Goal: Information Seeking & Learning: Learn about a topic

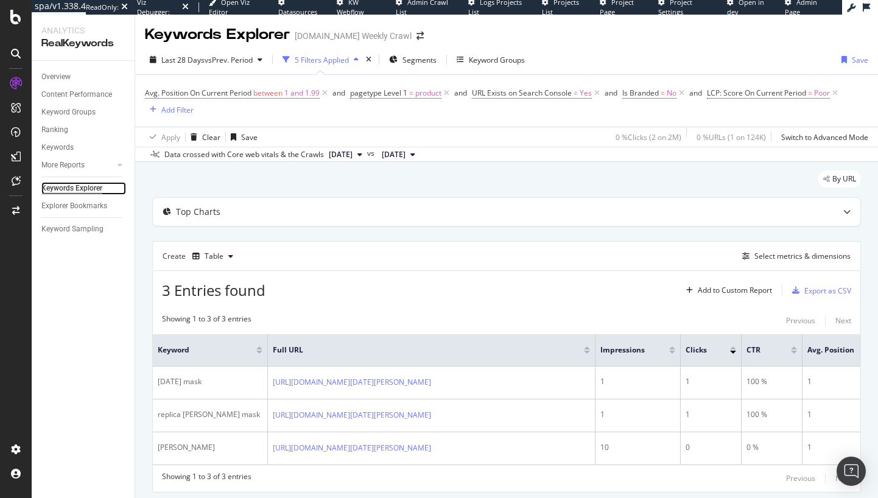
click at [75, 189] on div "Keywords Explorer" at bounding box center [71, 188] width 61 height 13
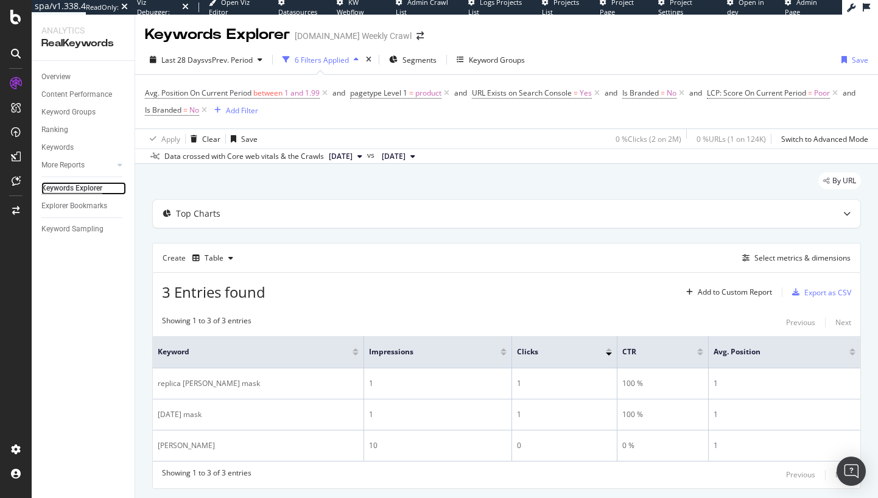
scroll to position [33, 0]
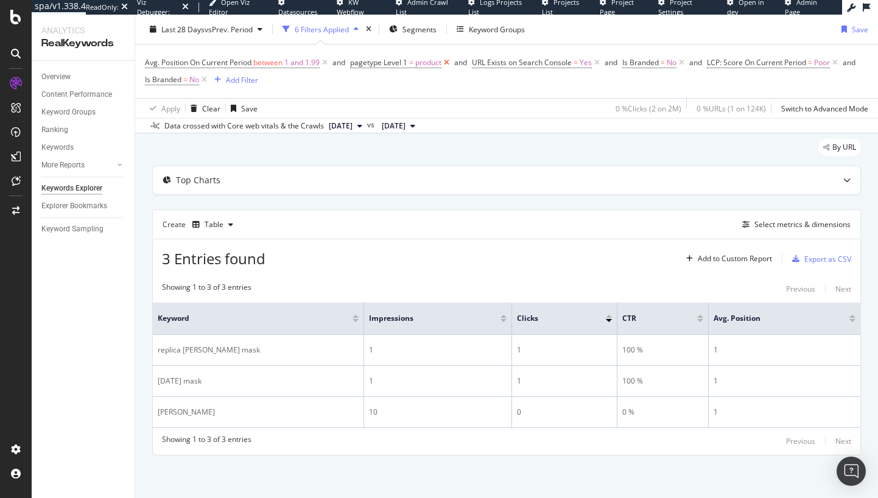
click at [450, 62] on icon at bounding box center [446, 63] width 10 height 12
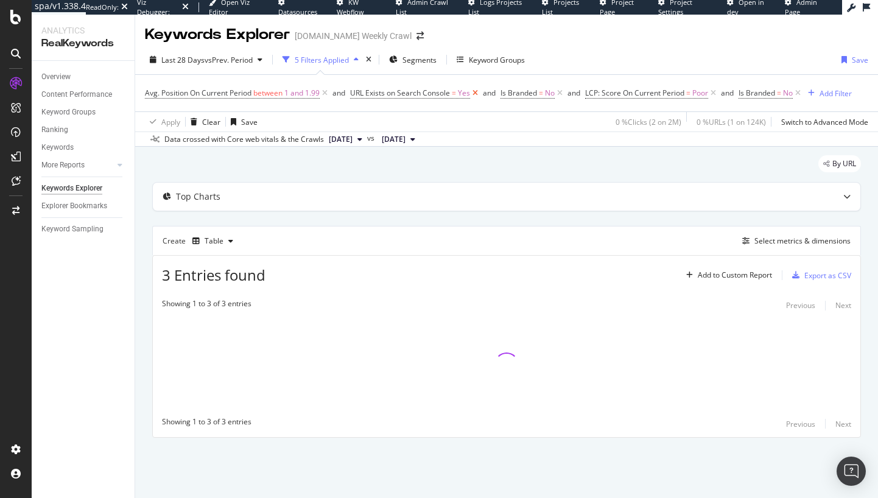
click at [477, 95] on icon at bounding box center [475, 93] width 10 height 12
click at [411, 91] on icon at bounding box center [409, 93] width 10 height 12
click at [72, 187] on div "Keywords Explorer" at bounding box center [71, 188] width 61 height 13
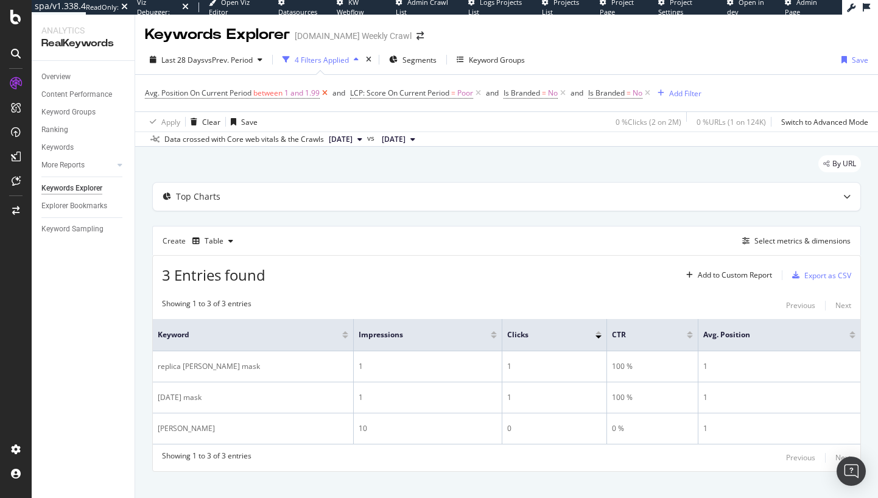
click at [327, 93] on icon at bounding box center [325, 93] width 10 height 12
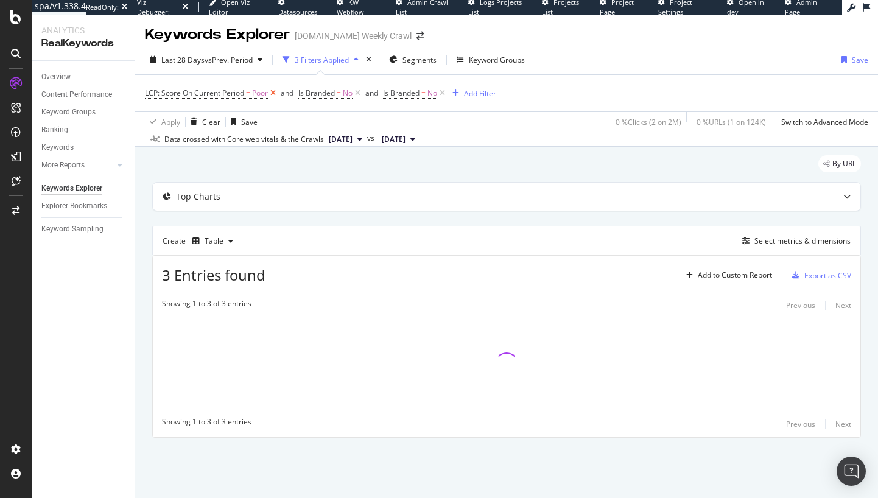
click at [276, 93] on icon at bounding box center [273, 93] width 10 height 12
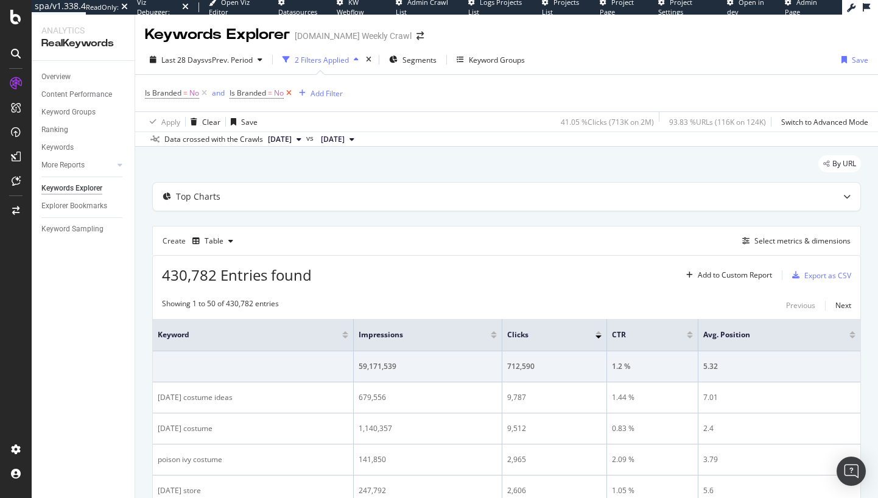
click at [290, 94] on icon at bounding box center [289, 93] width 10 height 12
click at [202, 93] on icon at bounding box center [204, 93] width 10 height 12
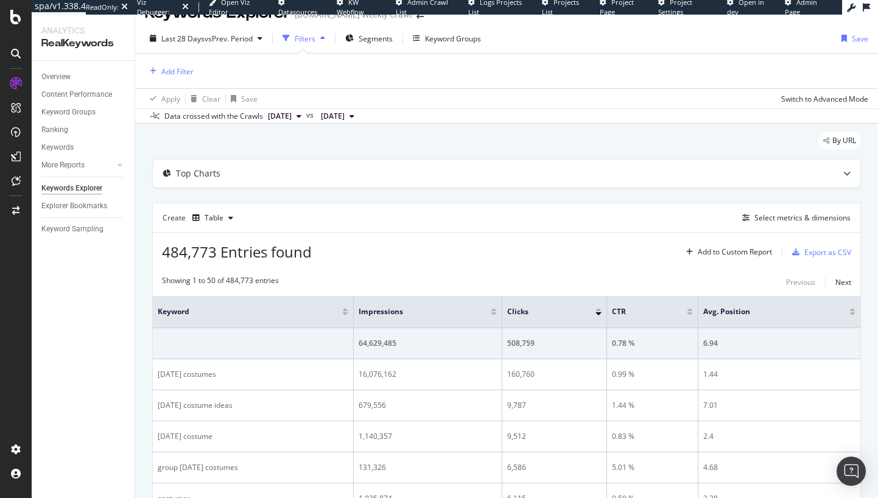
scroll to position [13, 0]
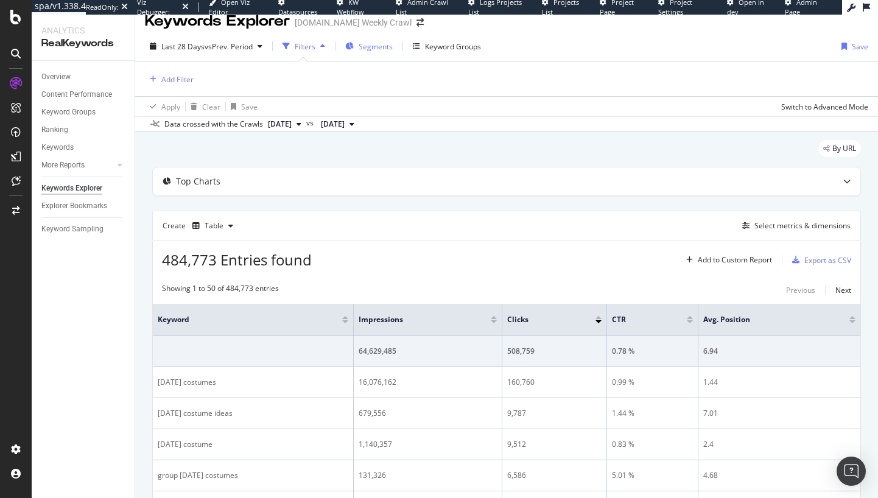
click at [359, 40] on div "Segments" at bounding box center [368, 46] width 47 height 18
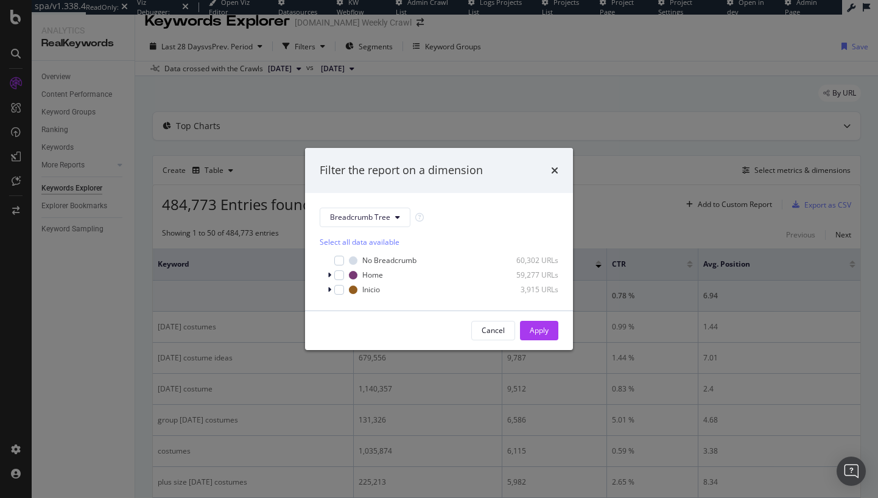
click at [547, 73] on div "Filter the report on a dimension Breadcrumb Tree Select all data available No B…" at bounding box center [439, 249] width 878 height 498
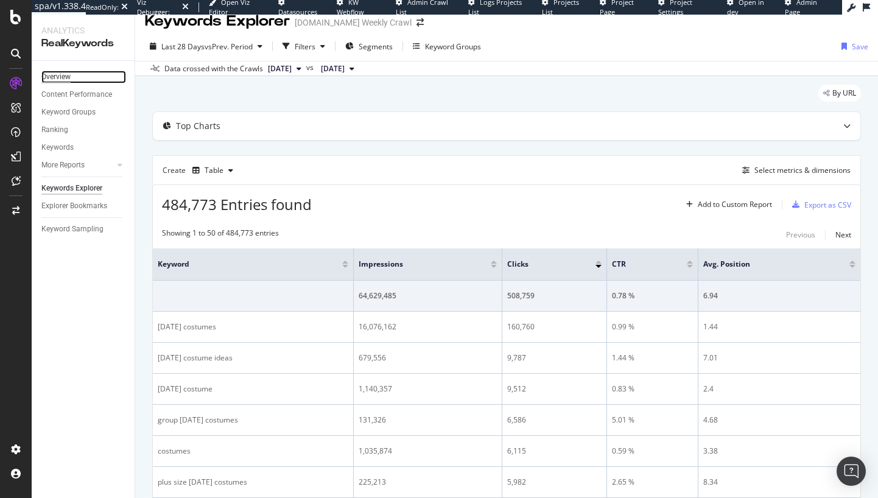
click at [50, 79] on div "Overview" at bounding box center [55, 77] width 29 height 13
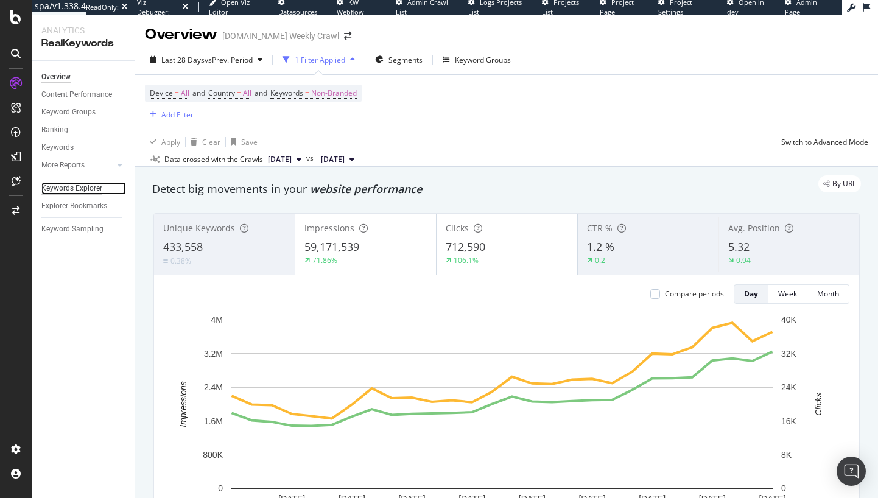
click at [91, 185] on div "Keywords Explorer" at bounding box center [71, 188] width 61 height 13
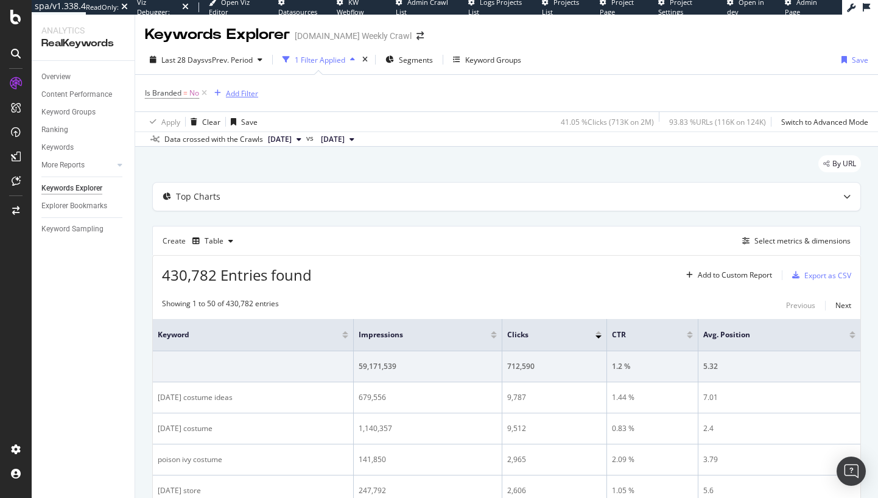
click at [248, 96] on div "Add Filter" at bounding box center [242, 93] width 32 height 10
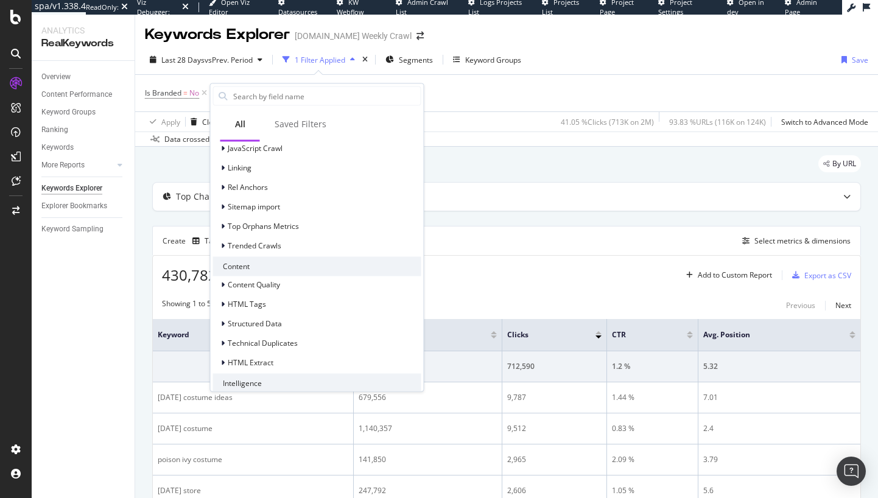
scroll to position [476, 0]
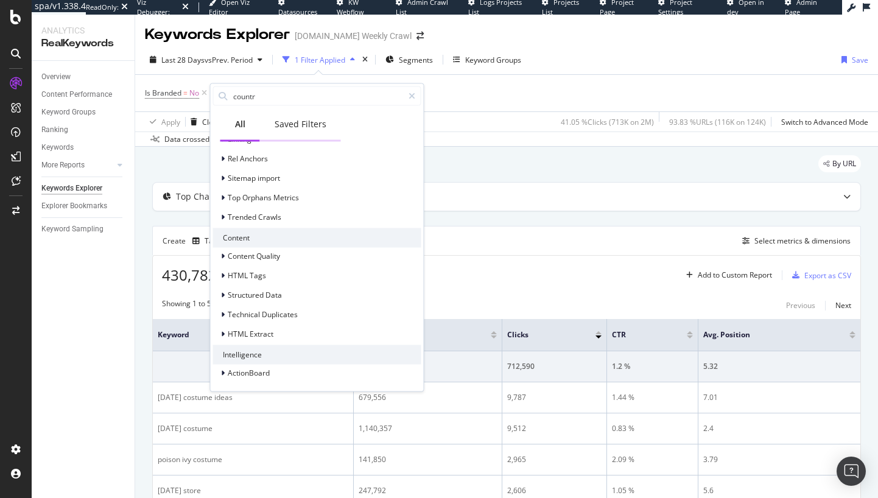
type input "country"
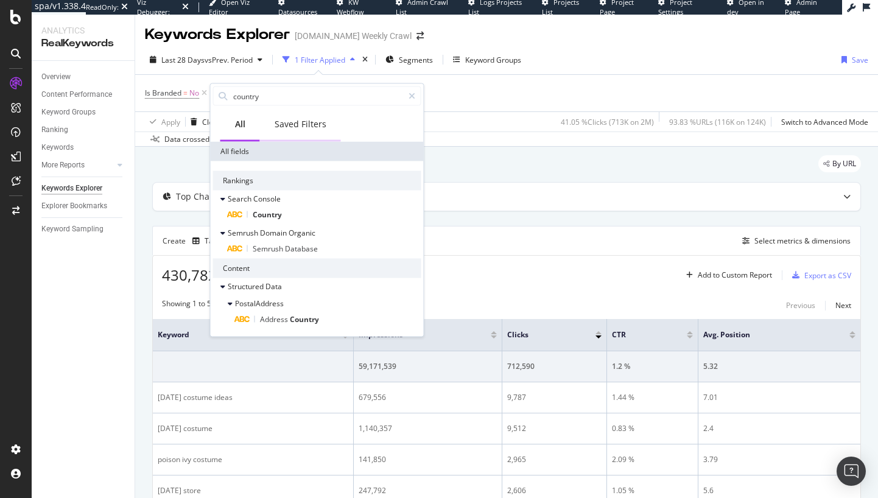
scroll to position [0, 0]
click at [489, 191] on div "Top Charts" at bounding box center [482, 197] width 659 height 12
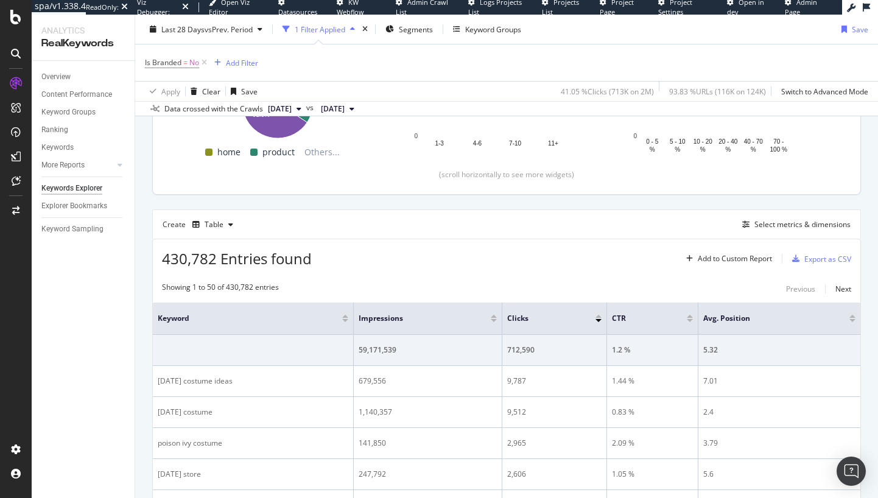
scroll to position [185, 0]
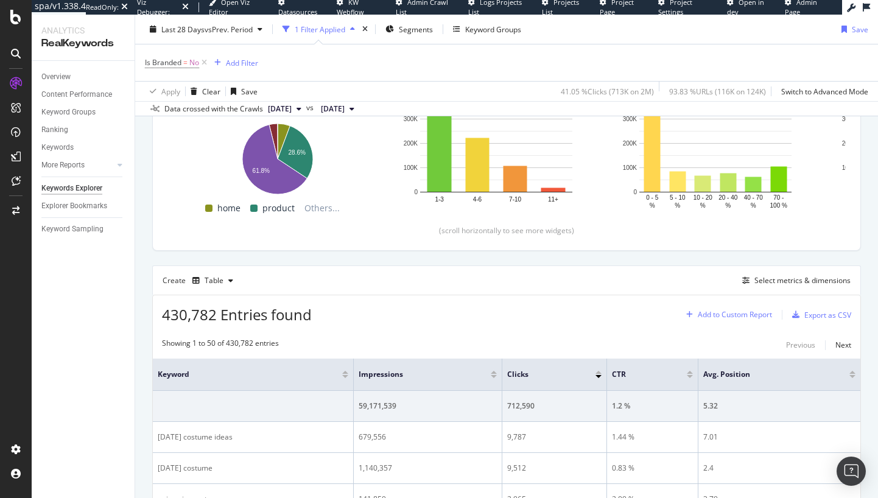
click at [737, 318] on div "Add to Custom Report" at bounding box center [735, 314] width 74 height 7
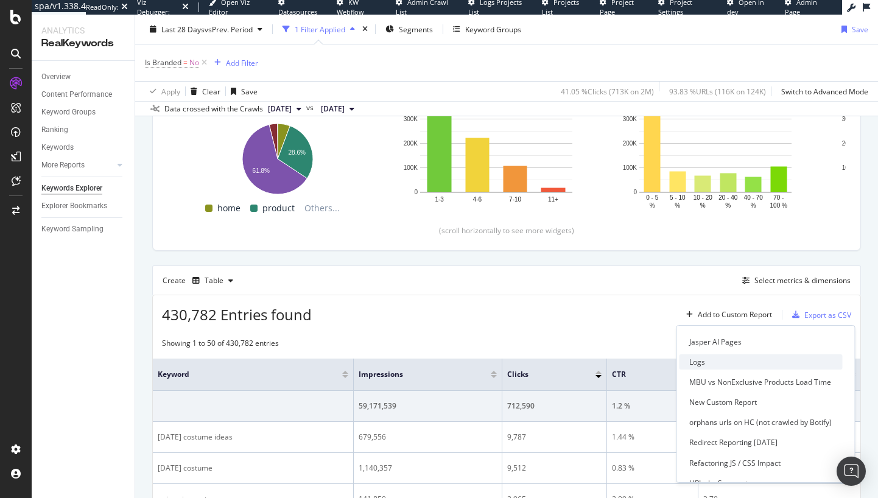
scroll to position [252, 0]
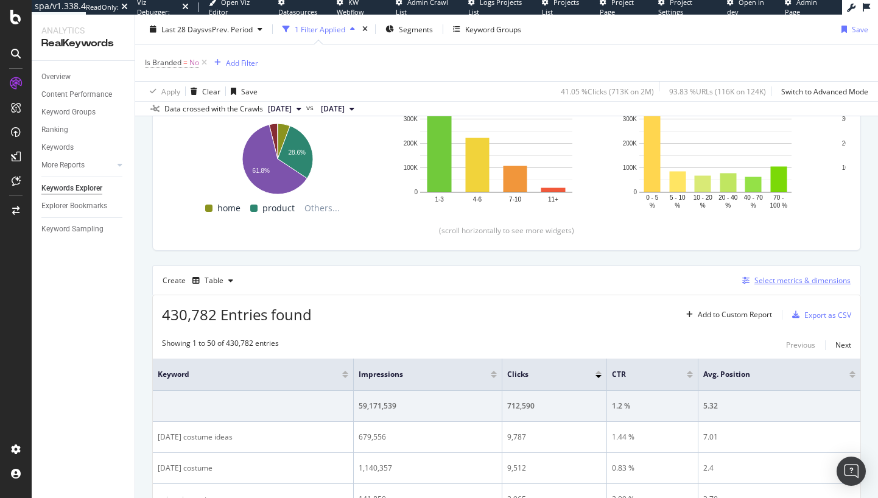
click at [778, 282] on div "Select metrics & dimensions" at bounding box center [802, 280] width 96 height 10
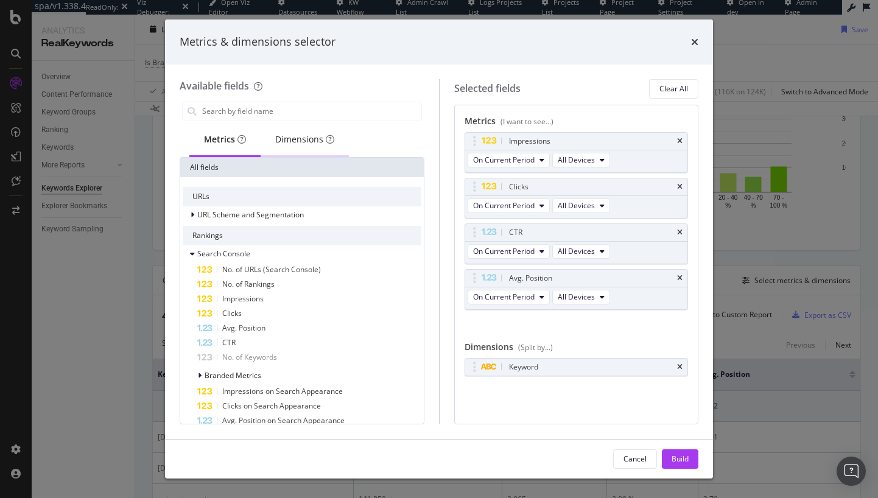
click at [304, 140] on div "Dimensions" at bounding box center [304, 139] width 59 height 12
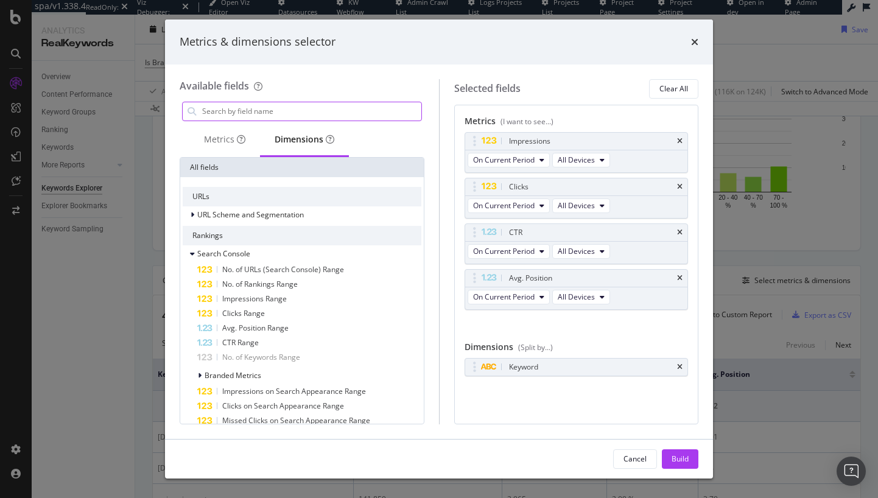
click at [308, 115] on input "modal" at bounding box center [311, 111] width 220 height 18
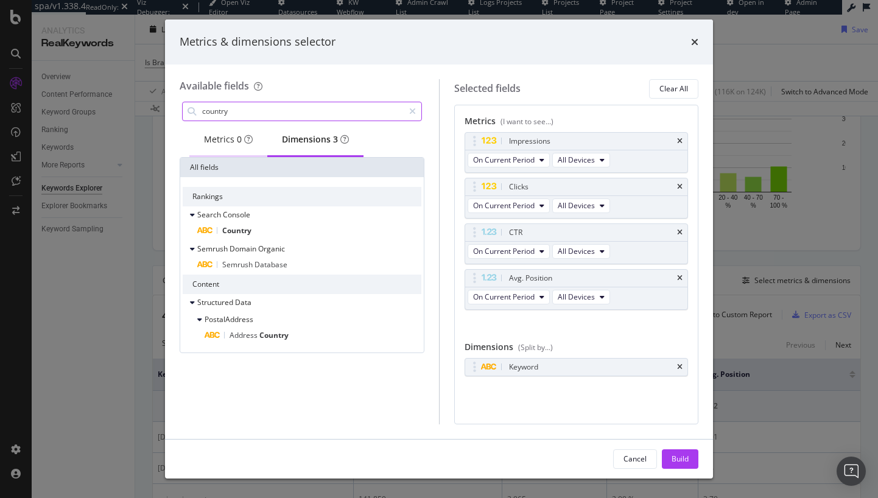
type input "country"
click at [226, 144] on div "Metrics 0" at bounding box center [228, 139] width 49 height 12
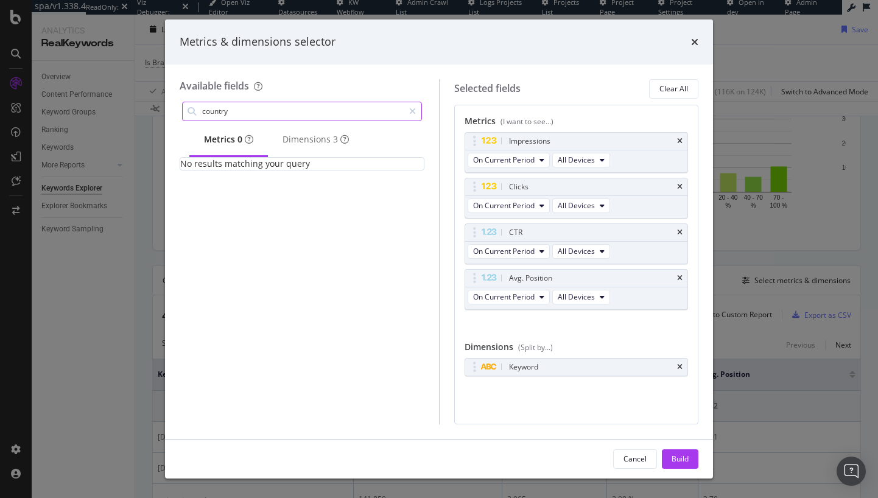
click at [245, 119] on input "country" at bounding box center [302, 111] width 203 height 18
click at [330, 144] on div "Dimensions 3" at bounding box center [315, 139] width 66 height 12
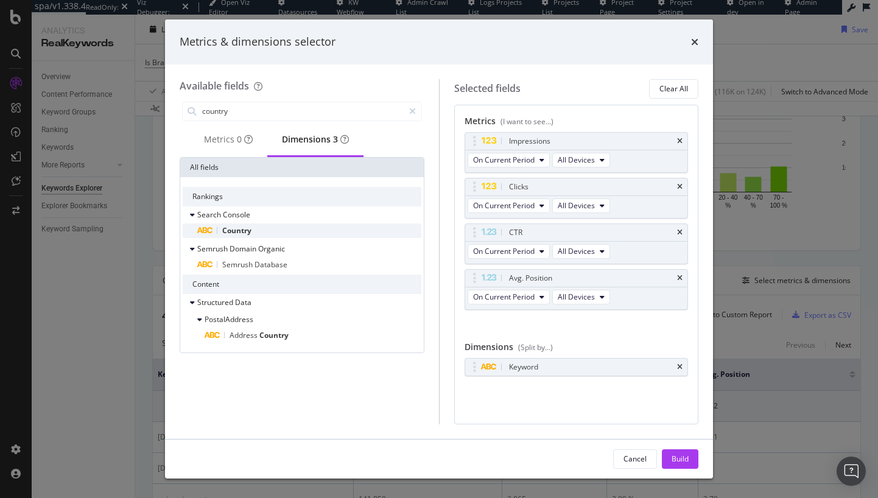
click at [268, 238] on div "Country" at bounding box center [309, 230] width 224 height 15
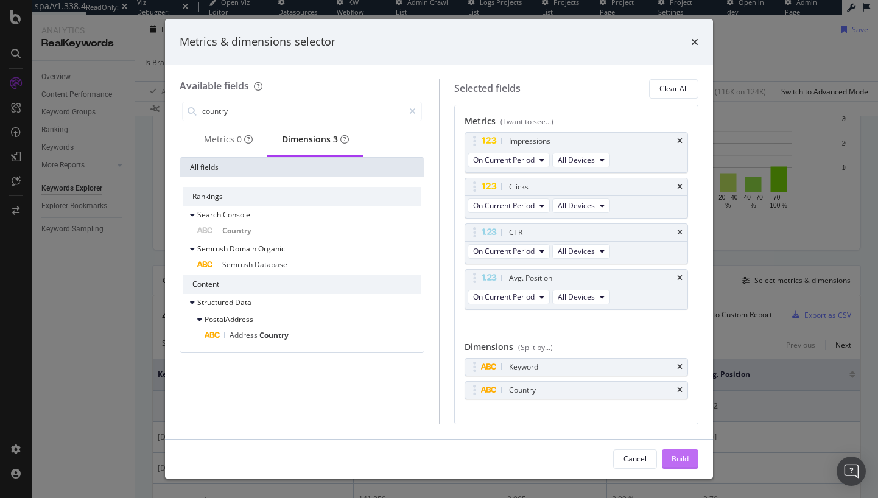
click at [681, 461] on div "Build" at bounding box center [679, 458] width 17 height 10
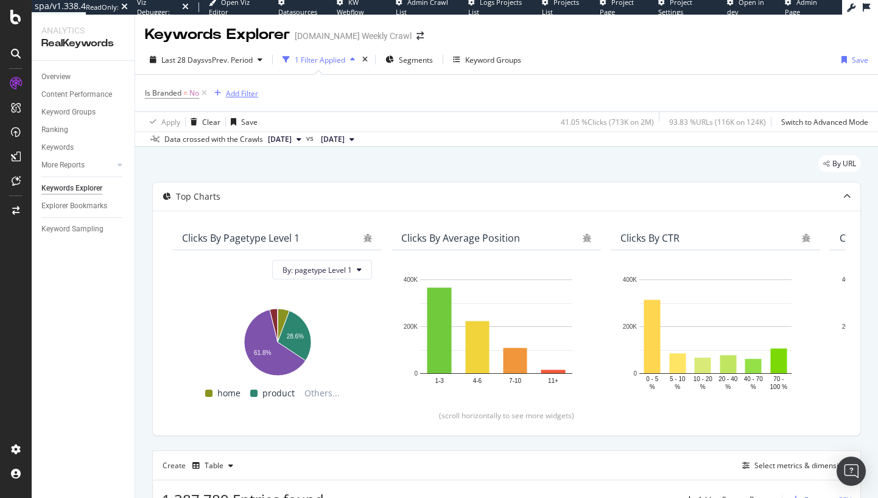
click at [225, 99] on div "Add Filter" at bounding box center [233, 92] width 49 height 13
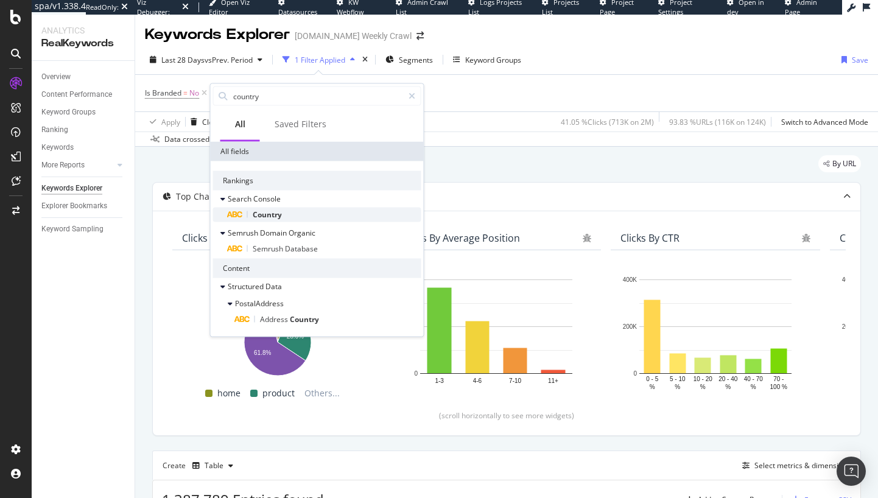
click at [314, 212] on div "Country" at bounding box center [325, 215] width 194 height 15
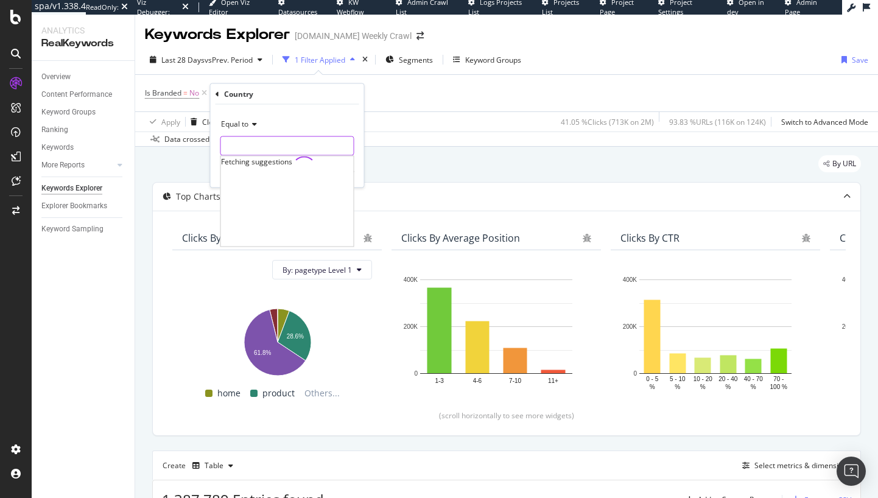
click at [285, 150] on input "text" at bounding box center [287, 145] width 133 height 19
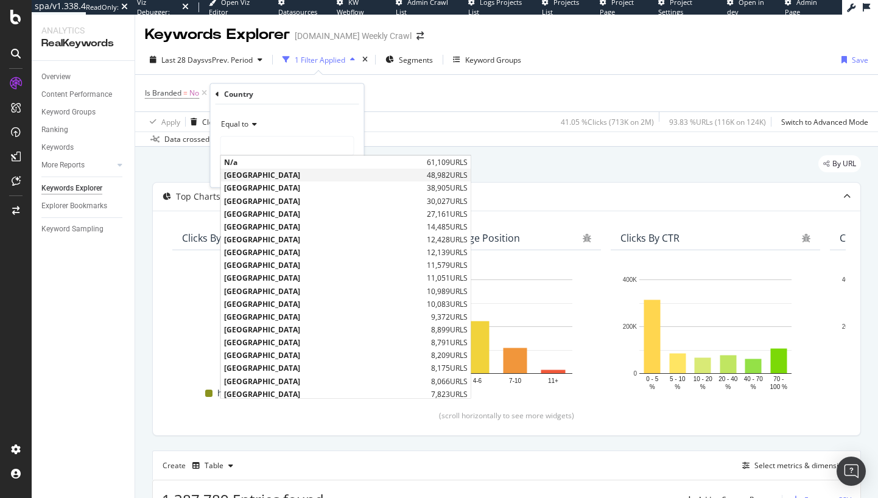
click at [266, 177] on span "United States of America" at bounding box center [324, 175] width 200 height 10
type input "United States of America"
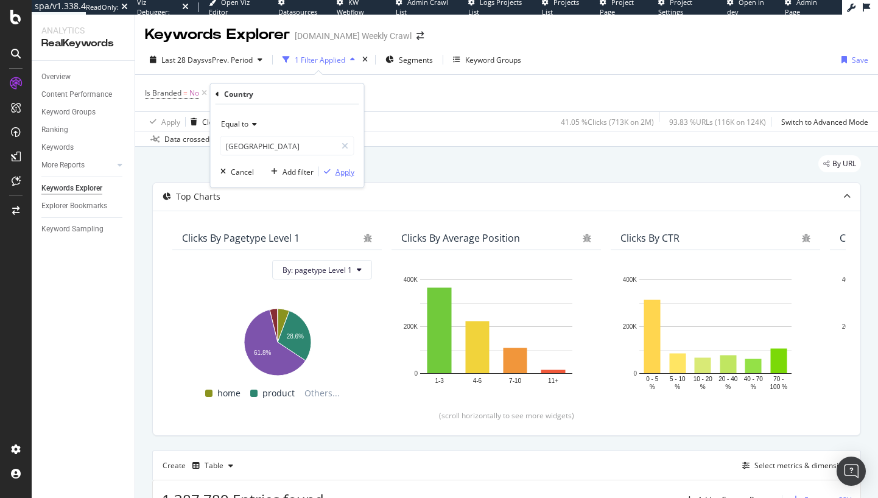
click at [346, 167] on div "Apply" at bounding box center [344, 171] width 19 height 10
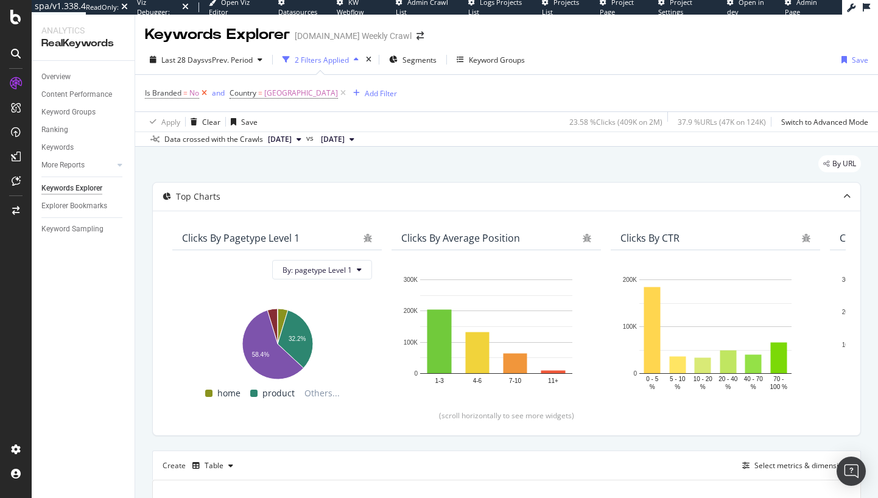
click at [206, 93] on icon at bounding box center [204, 93] width 10 height 12
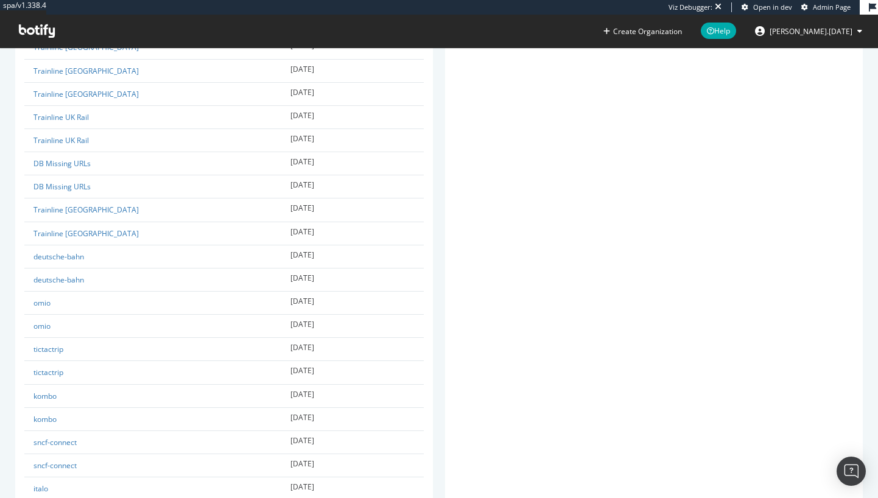
scroll to position [166, 0]
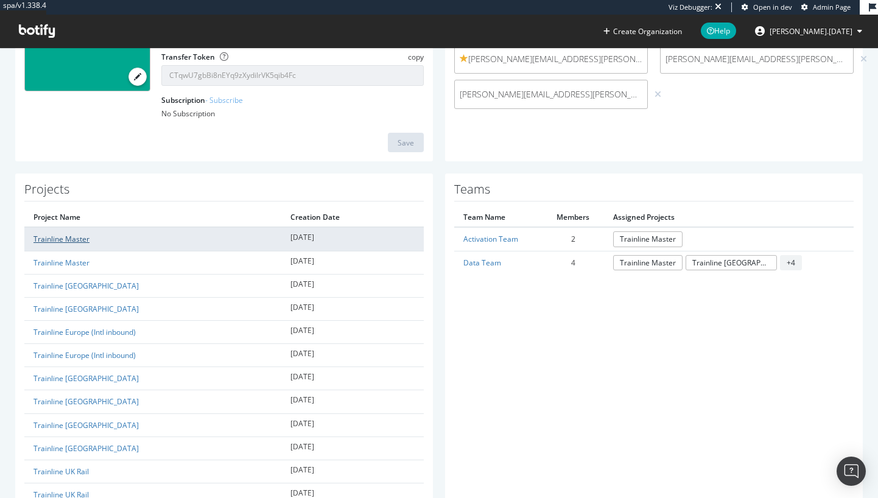
click at [54, 243] on link "Trainline Master" at bounding box center [61, 239] width 56 height 10
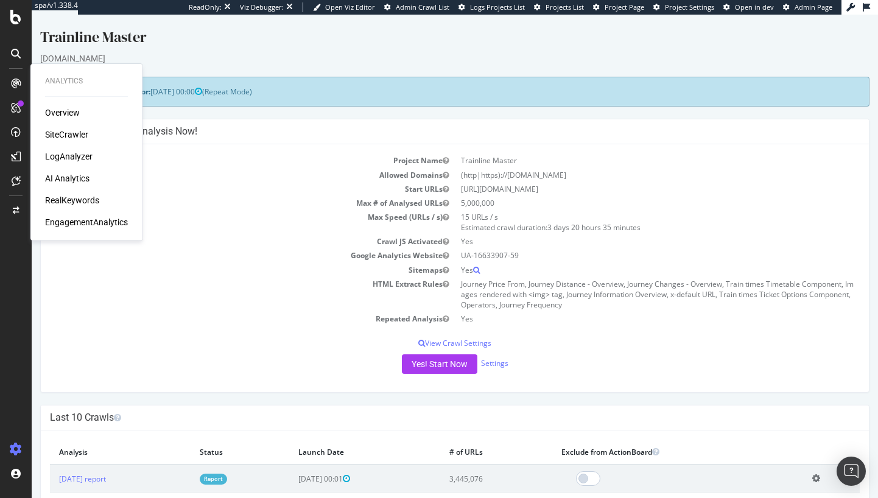
click at [60, 200] on div "RealKeywords" at bounding box center [72, 200] width 54 height 12
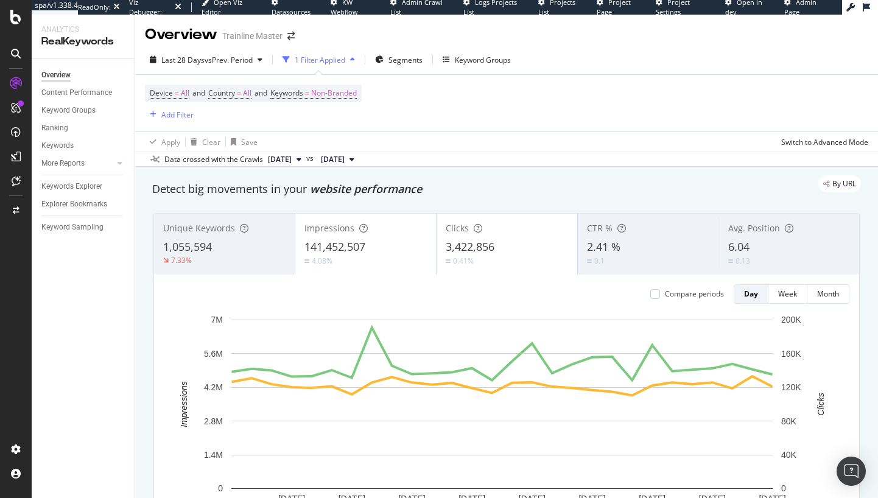
click at [394, 85] on div "Device = All and Country = All and Keywords = Non-Branded Add Filter" at bounding box center [506, 103] width 723 height 57
click at [323, 62] on div "1 Filter Applied" at bounding box center [320, 60] width 51 height 10
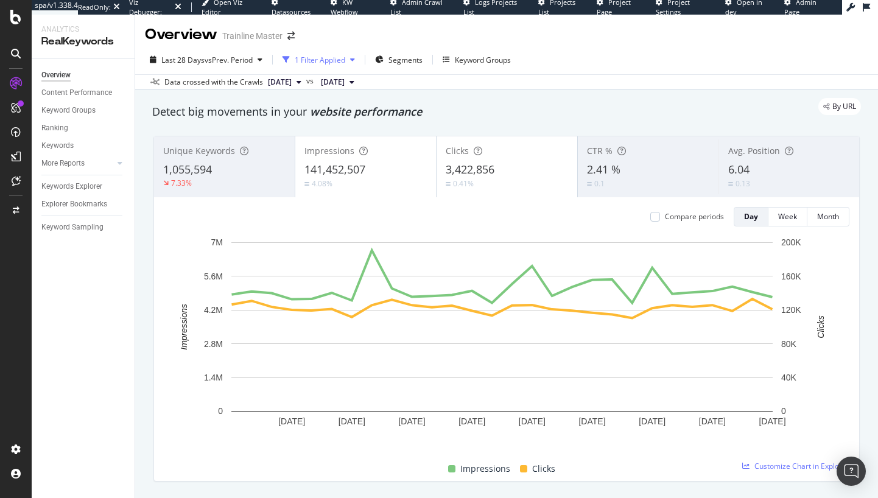
click at [324, 62] on div "1 Filter Applied" at bounding box center [320, 60] width 51 height 10
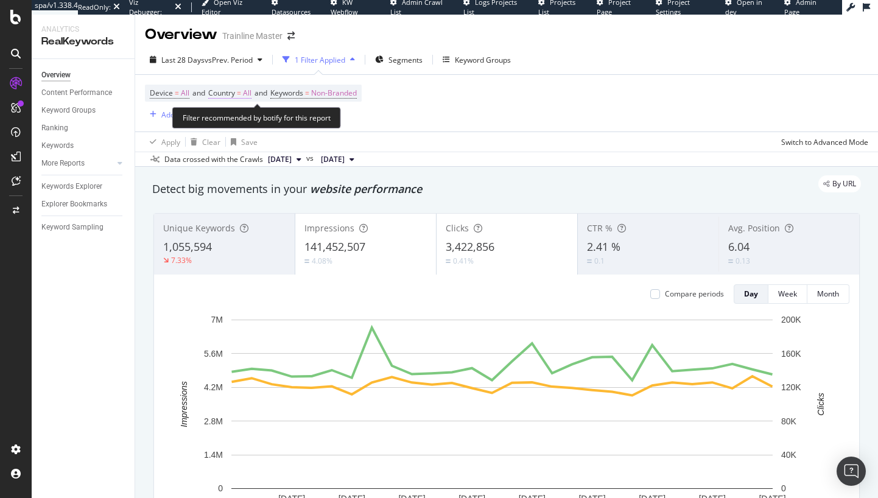
click at [250, 94] on span "All" at bounding box center [247, 93] width 9 height 17
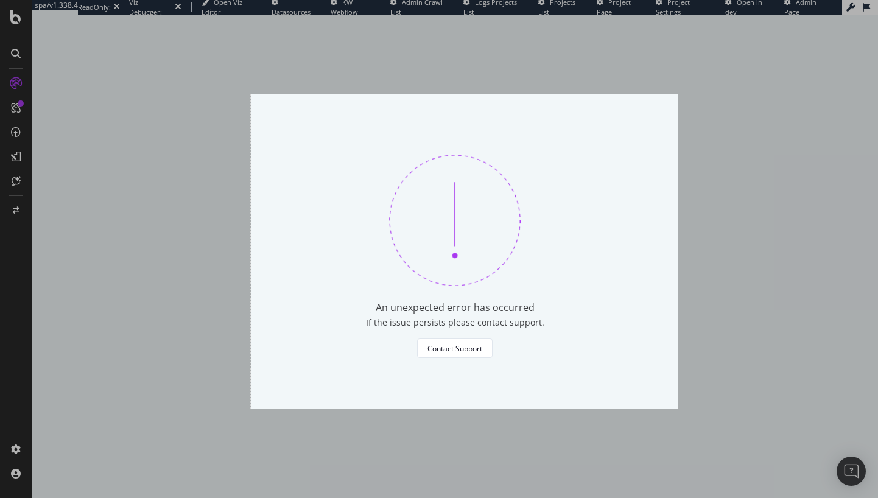
drag, startPoint x: 251, startPoint y: 94, endPoint x: 677, endPoint y: 408, distance: 529.8
click at [677, 408] on div "701 X 516" at bounding box center [439, 249] width 878 height 498
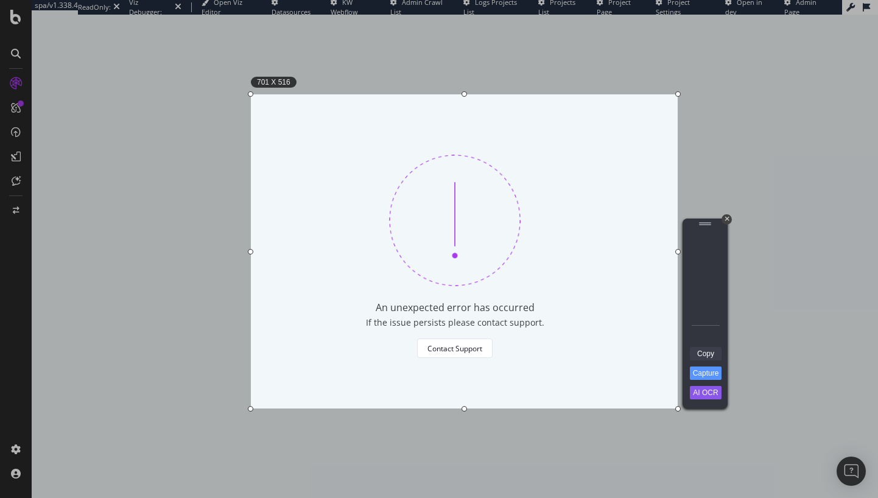
click at [717, 354] on link "Copy" at bounding box center [706, 353] width 32 height 13
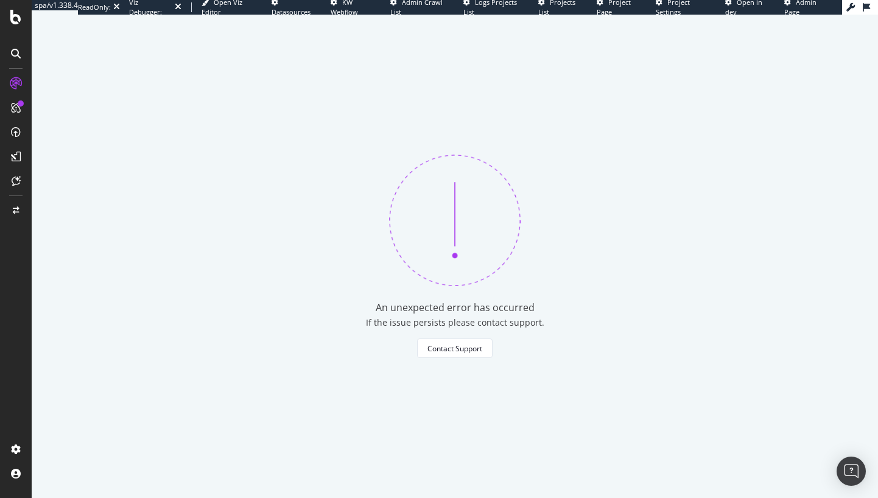
drag, startPoint x: 213, startPoint y: 96, endPoint x: 237, endPoint y: 89, distance: 25.1
click at [213, 96] on div "An unexpected error has occurred If the issue persists please contact support. …" at bounding box center [455, 256] width 846 height 483
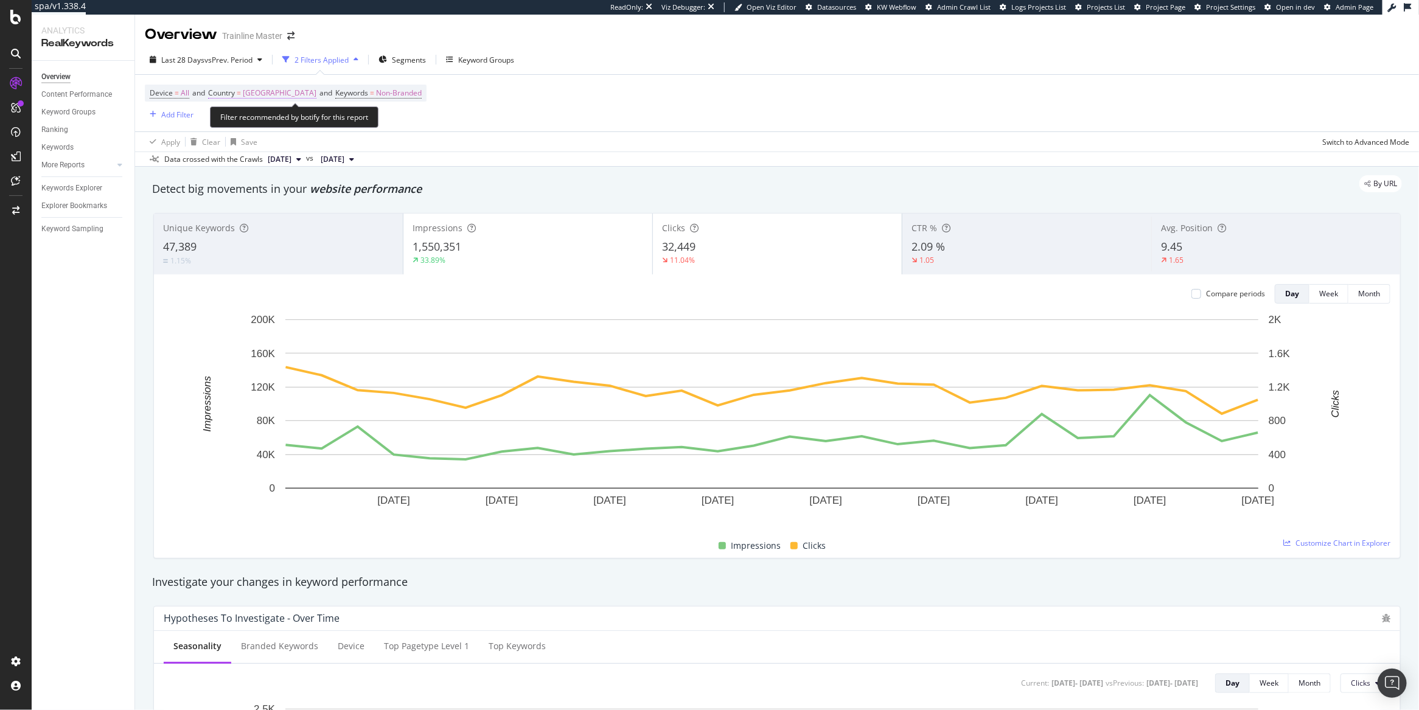
click at [300, 93] on span "United States of America" at bounding box center [280, 93] width 74 height 17
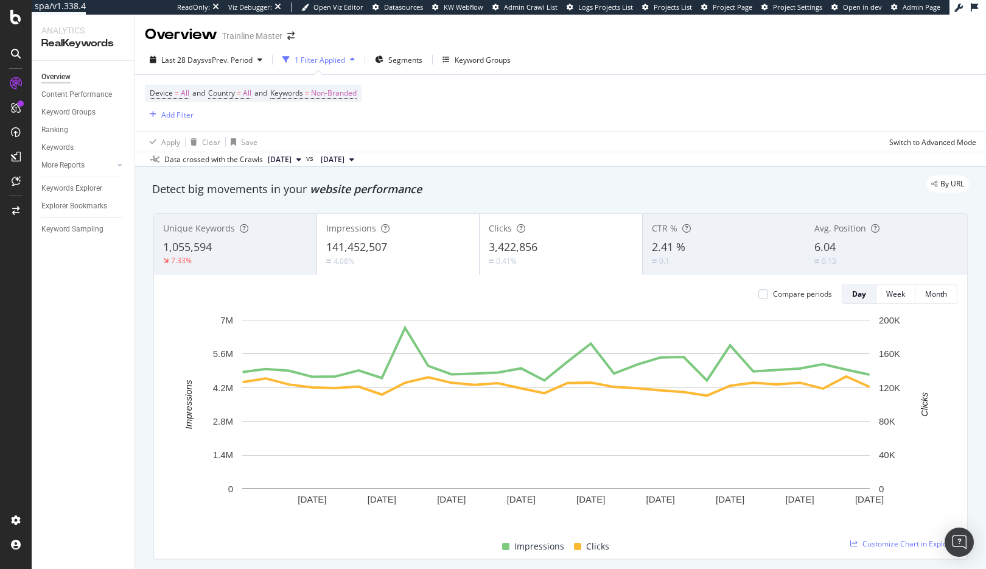
click at [974, 5] on icon at bounding box center [974, 7] width 7 height 9
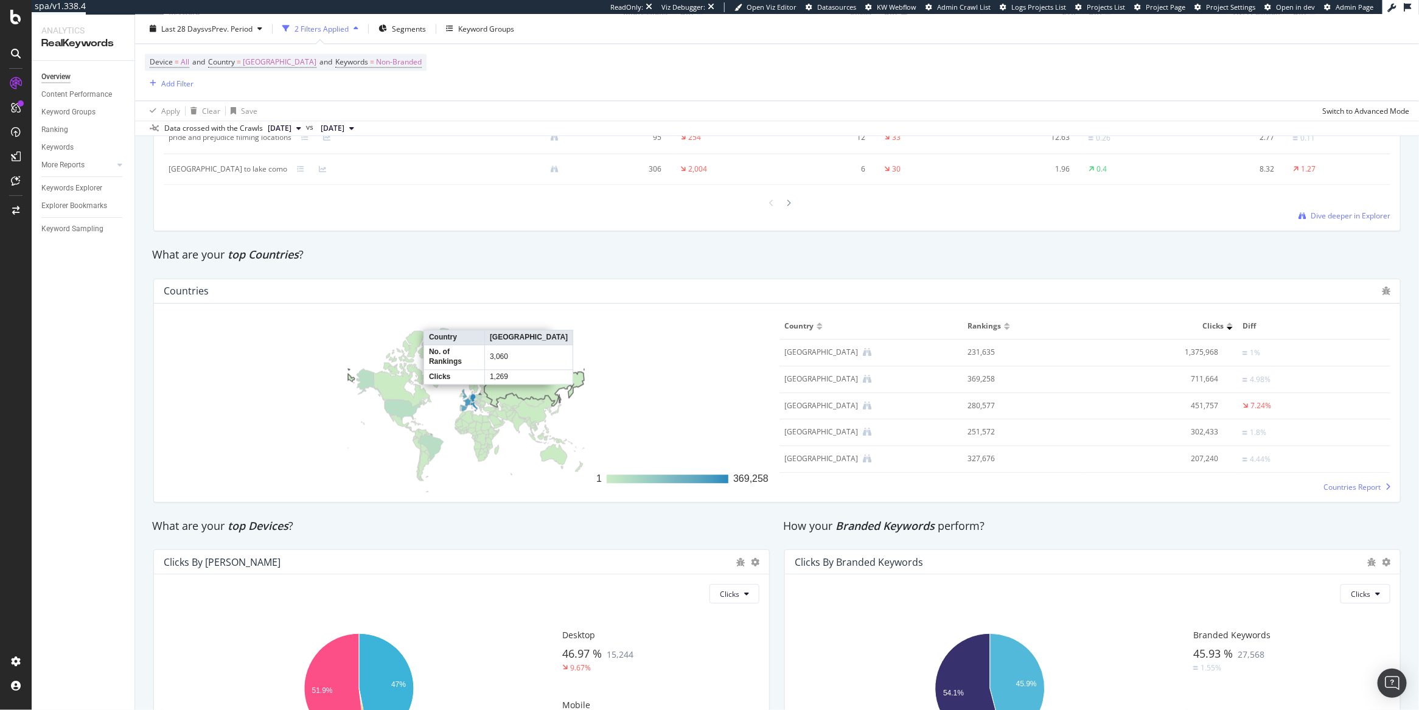
scroll to position [1768, 0]
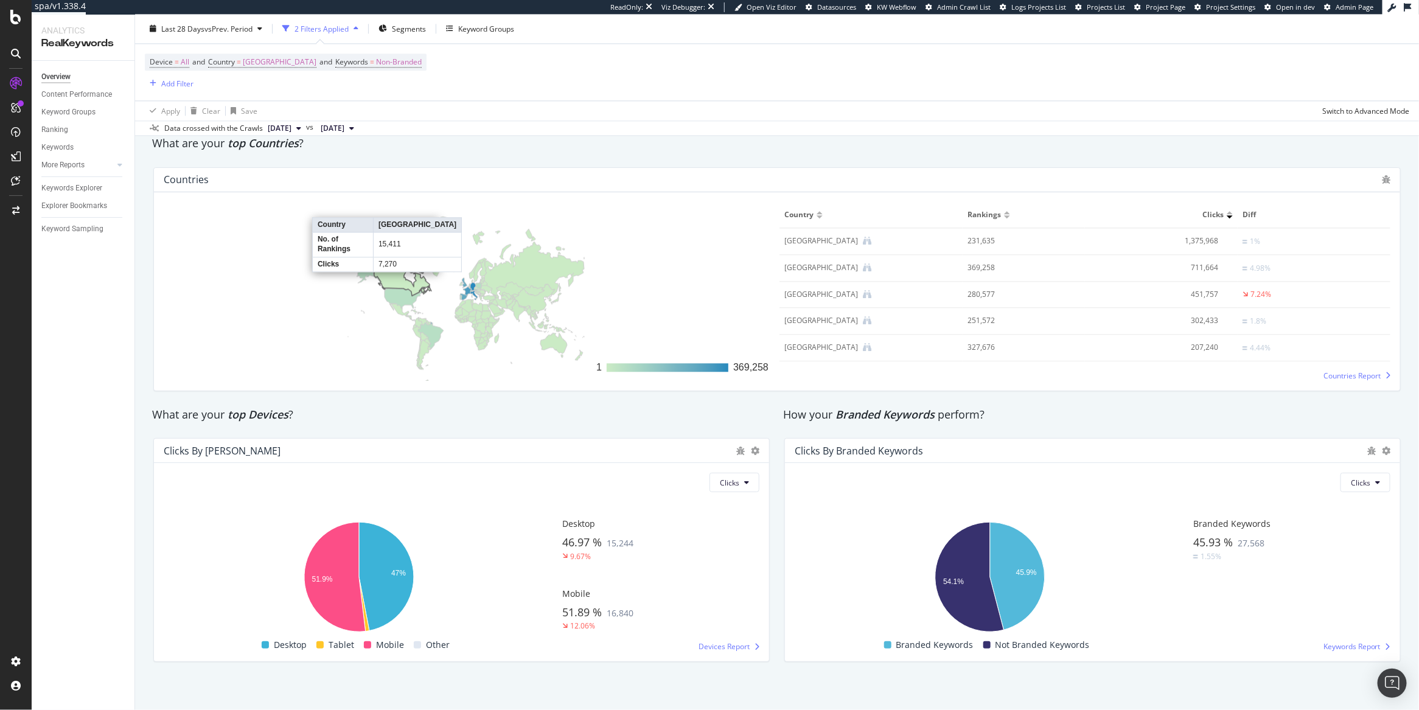
click at [391, 268] on icon at bounding box center [403, 258] width 58 height 76
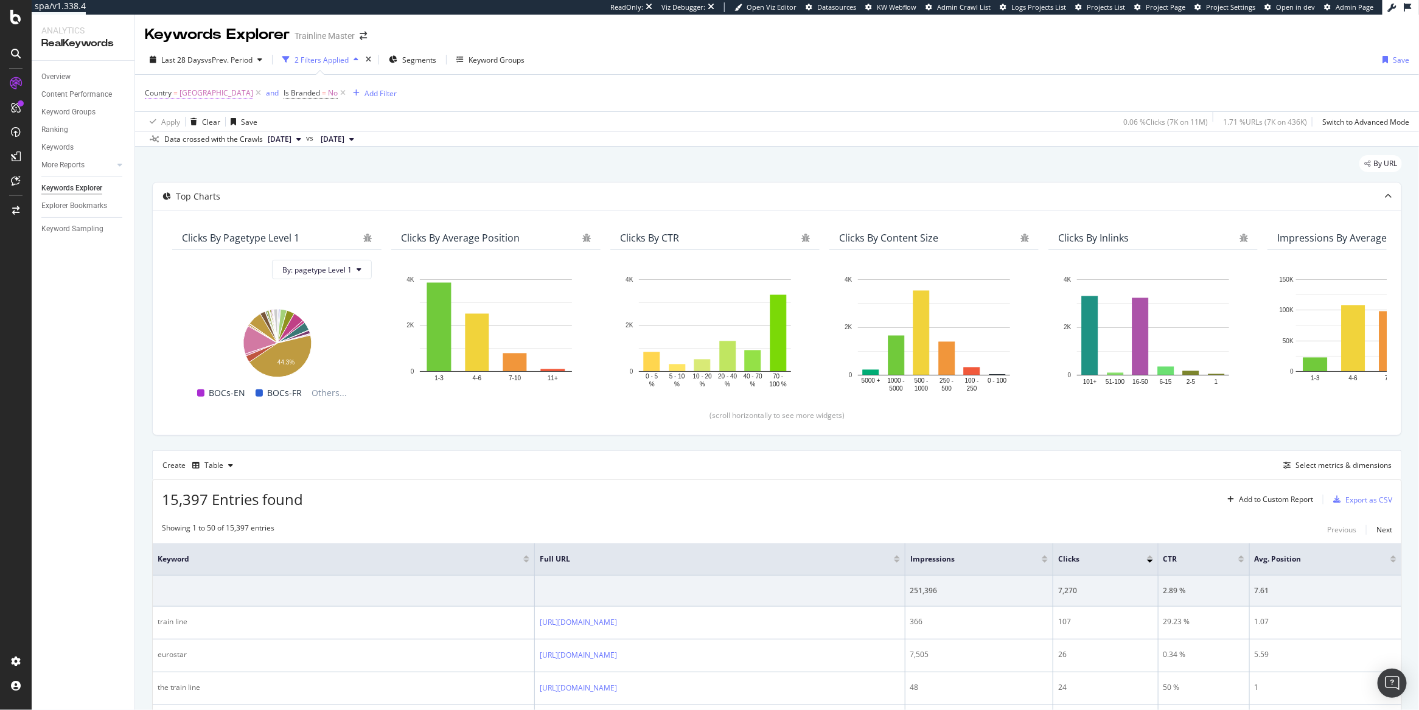
click at [183, 95] on span "Canada" at bounding box center [217, 93] width 74 height 17
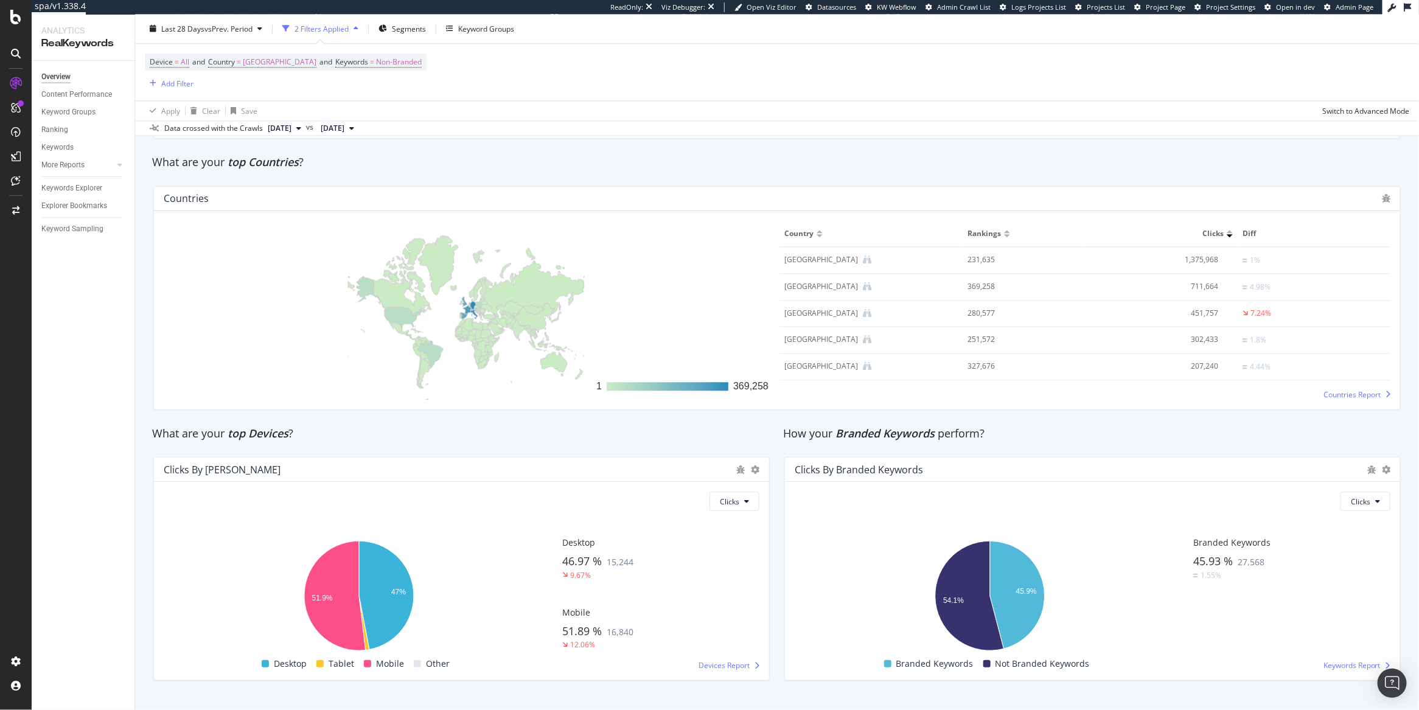
scroll to position [1740, 0]
